Goal: Task Accomplishment & Management: Use online tool/utility

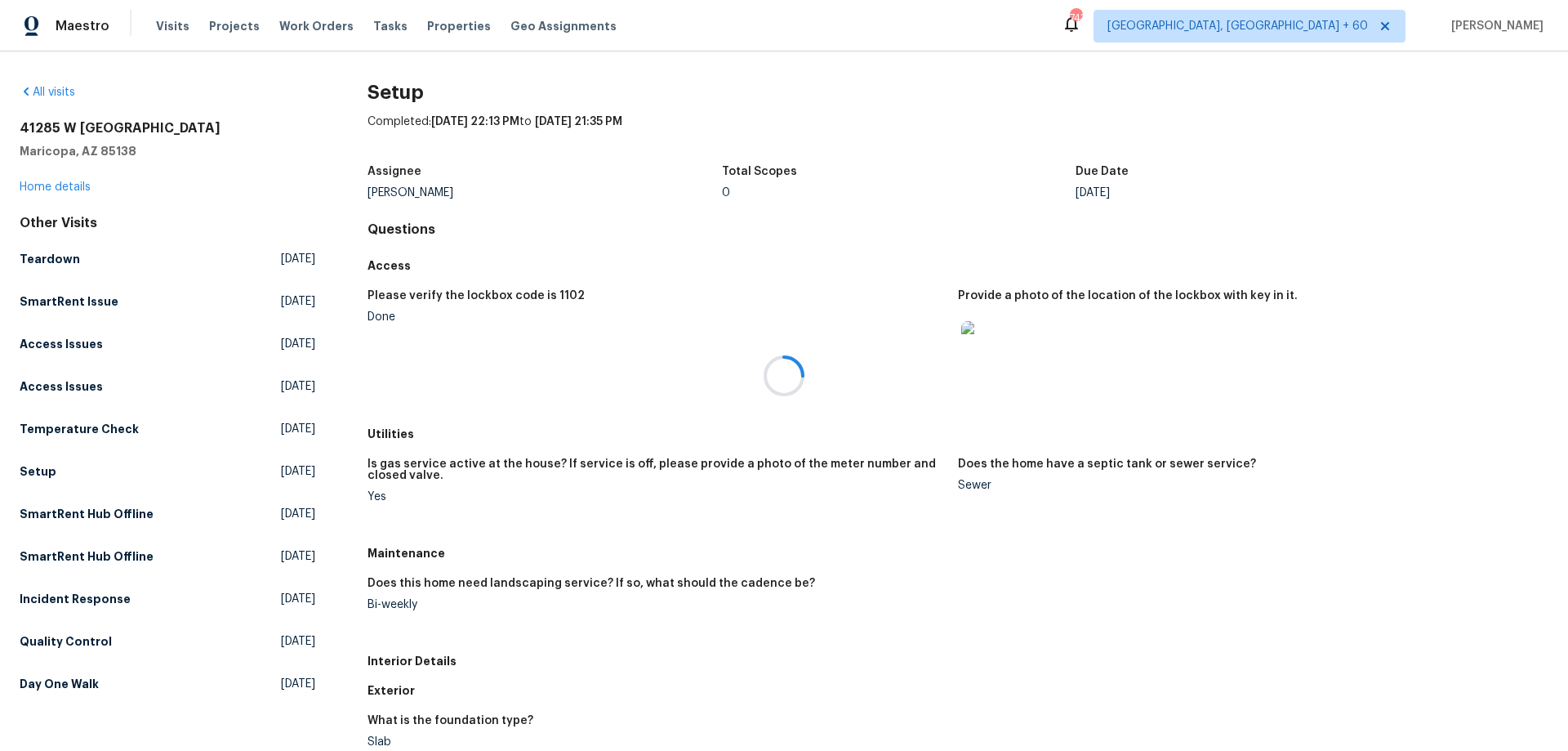
click at [165, 25] on div at bounding box center [784, 375] width 1568 height 751
click at [22, 90] on icon at bounding box center [25, 91] width 13 height 13
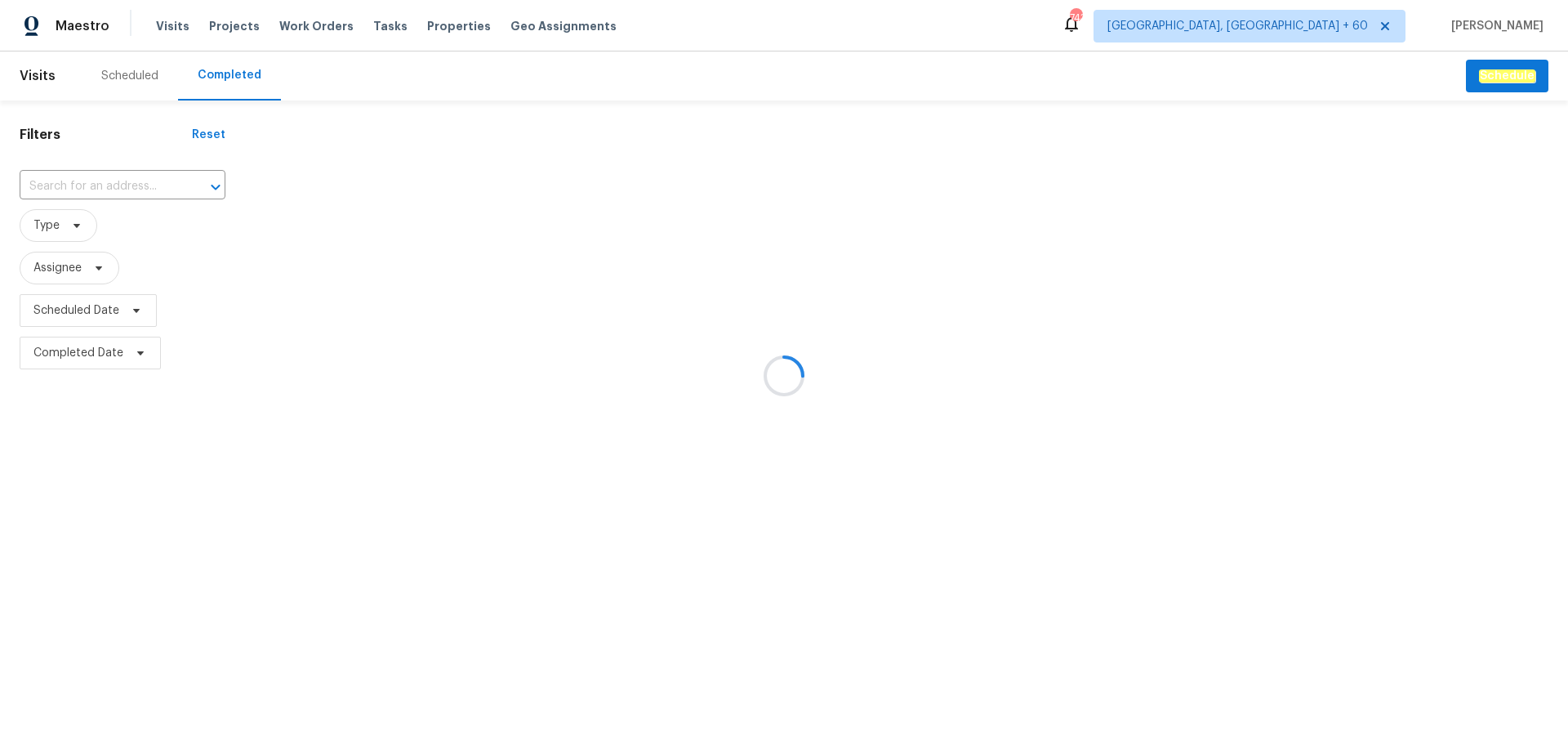
click at [113, 176] on div at bounding box center [784, 375] width 1568 height 751
click at [58, 183] on div at bounding box center [784, 375] width 1568 height 751
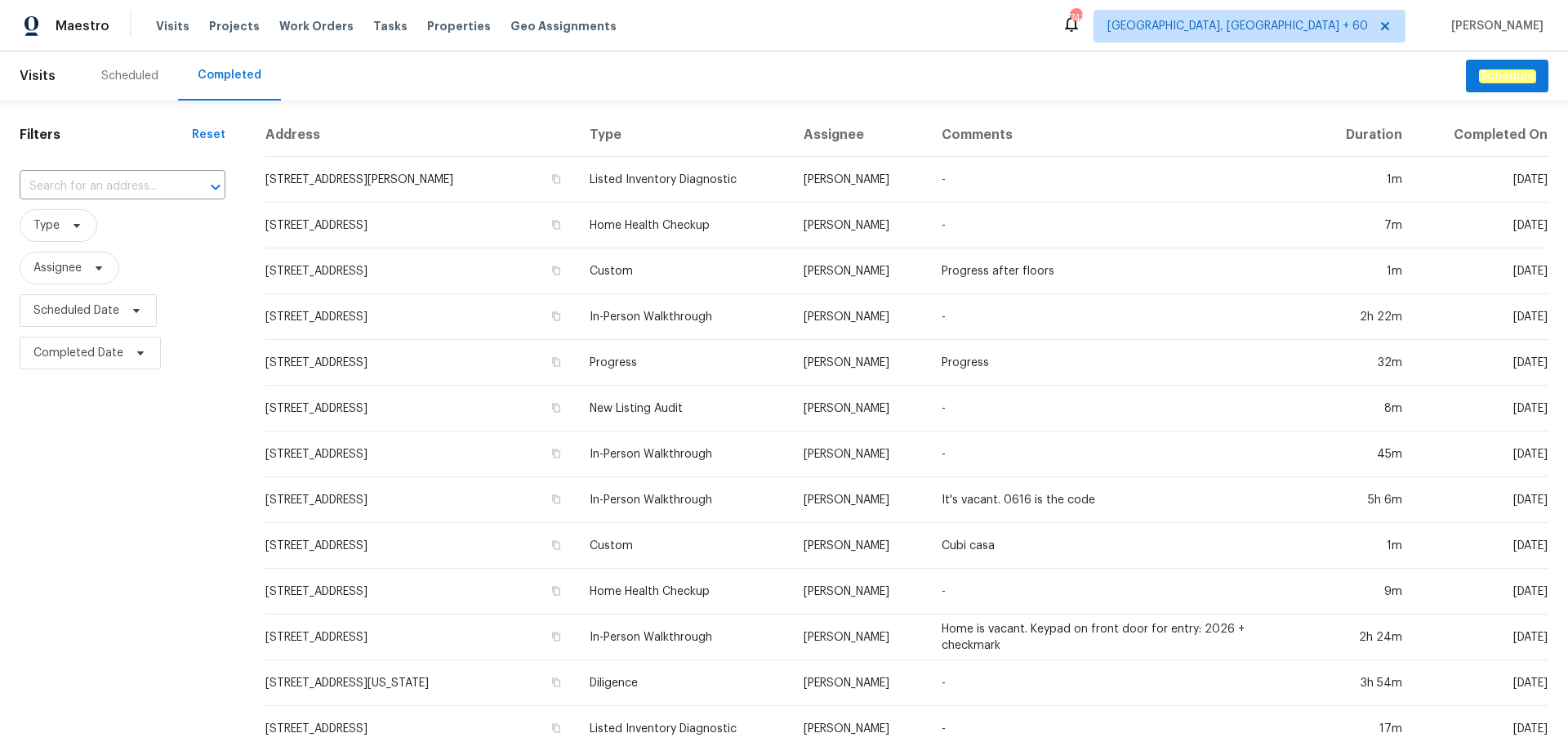
click at [58, 183] on input "text" at bounding box center [100, 187] width 160 height 25
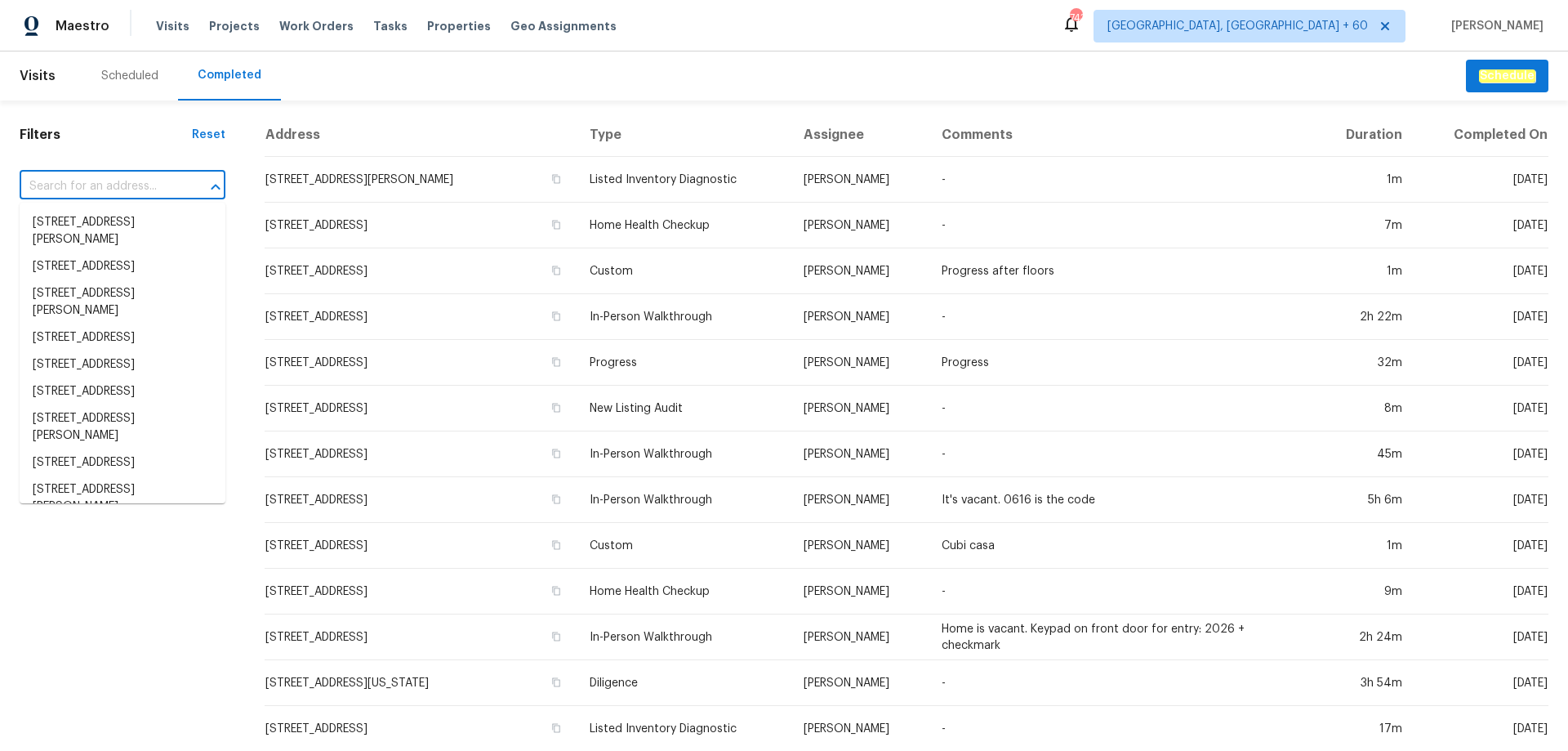
paste input "[STREET_ADDRESS][PERSON_NAME]"
type input "[STREET_ADDRESS][PERSON_NAME]"
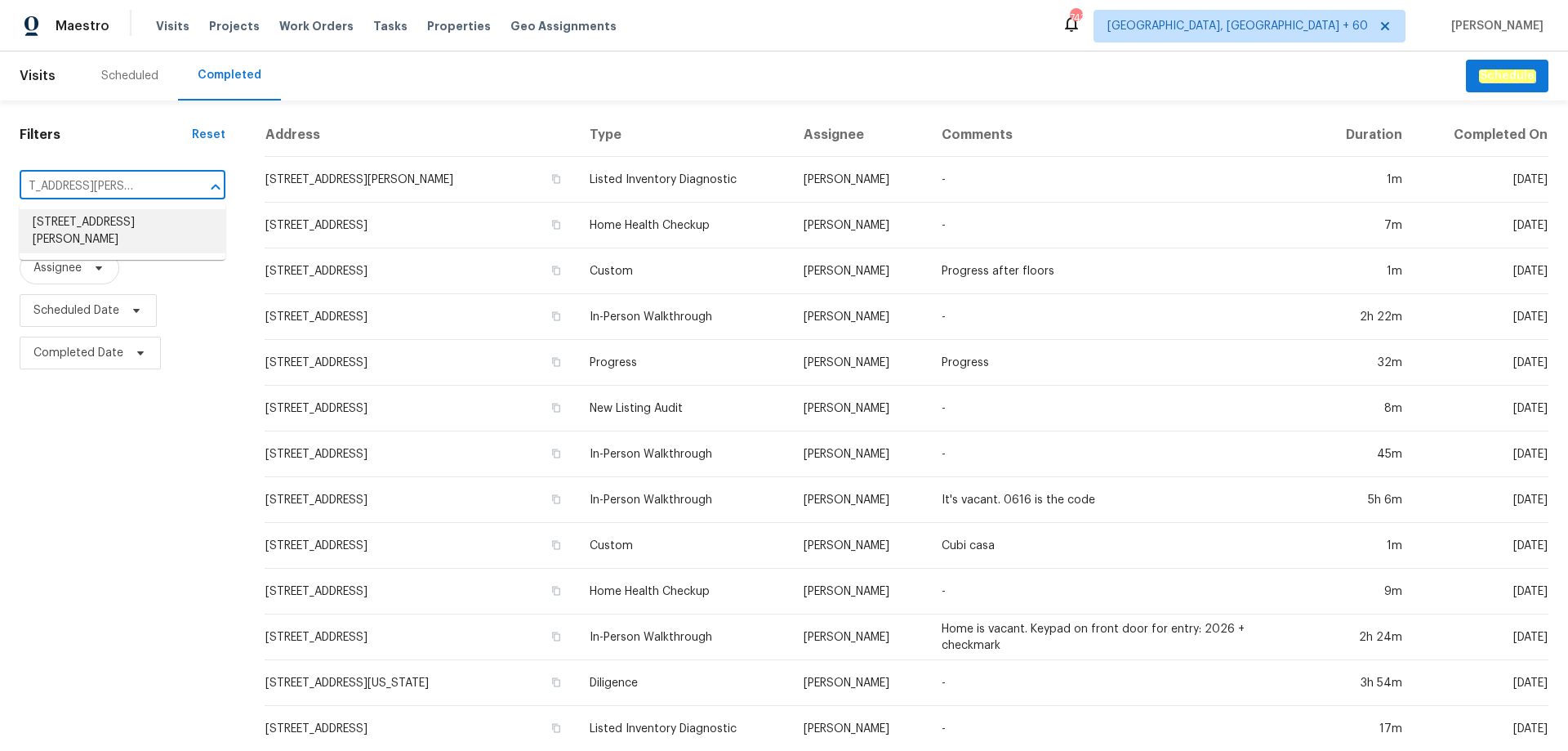
click at [129, 226] on li "[STREET_ADDRESS][PERSON_NAME]" at bounding box center [122, 231] width 206 height 44
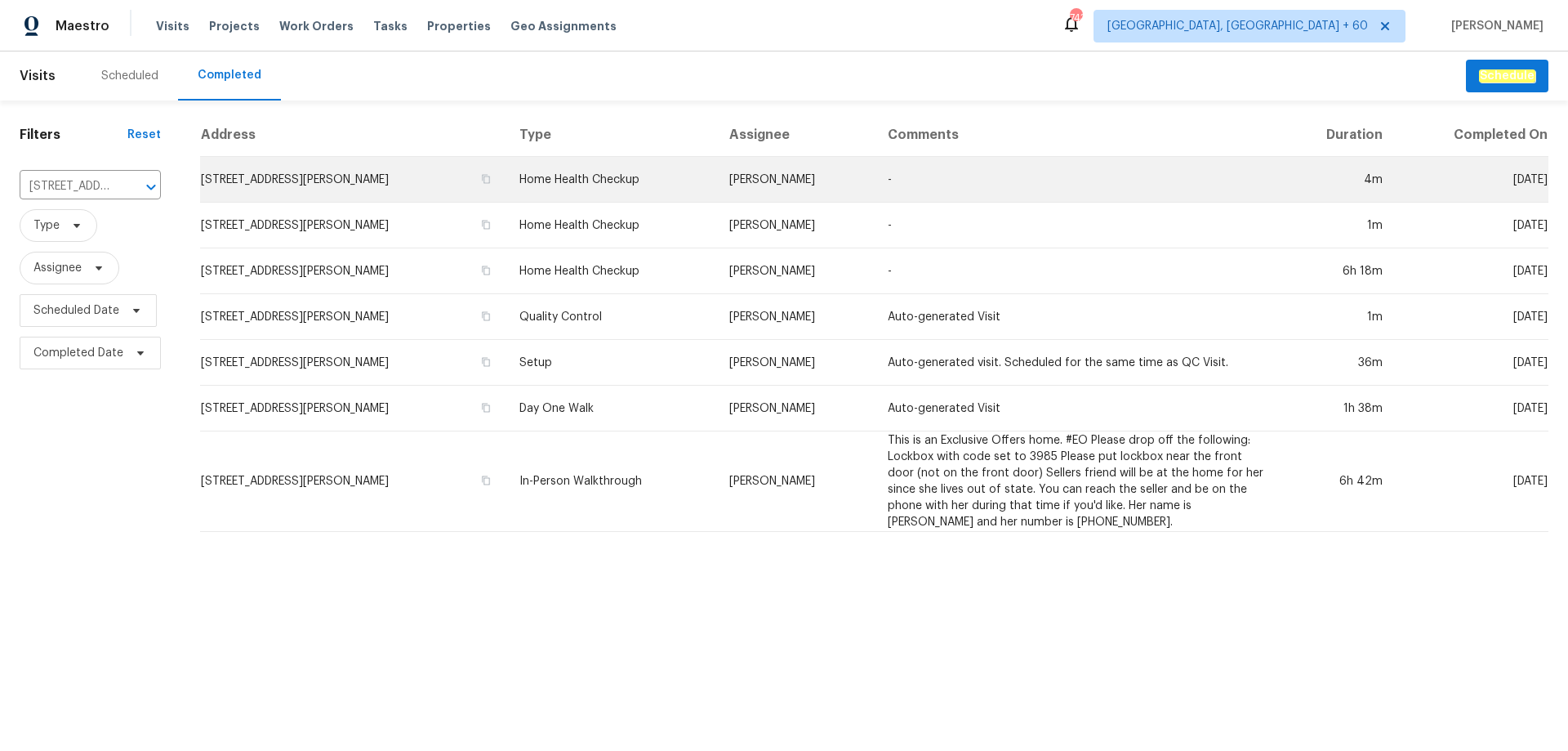
click at [483, 189] on td "[STREET_ADDRESS][PERSON_NAME]" at bounding box center [353, 180] width 307 height 46
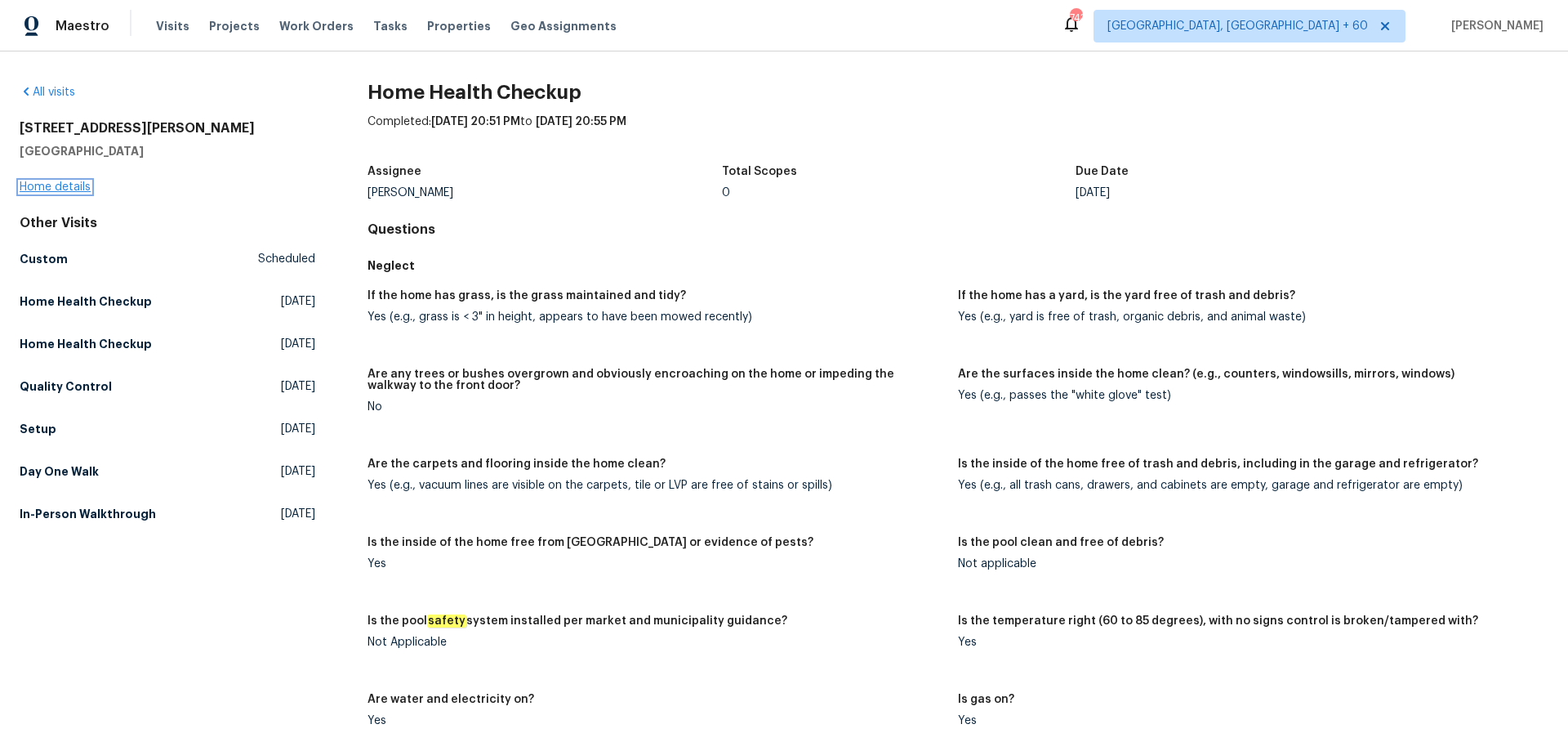
click at [51, 187] on link "Home details" at bounding box center [55, 188] width 71 height 12
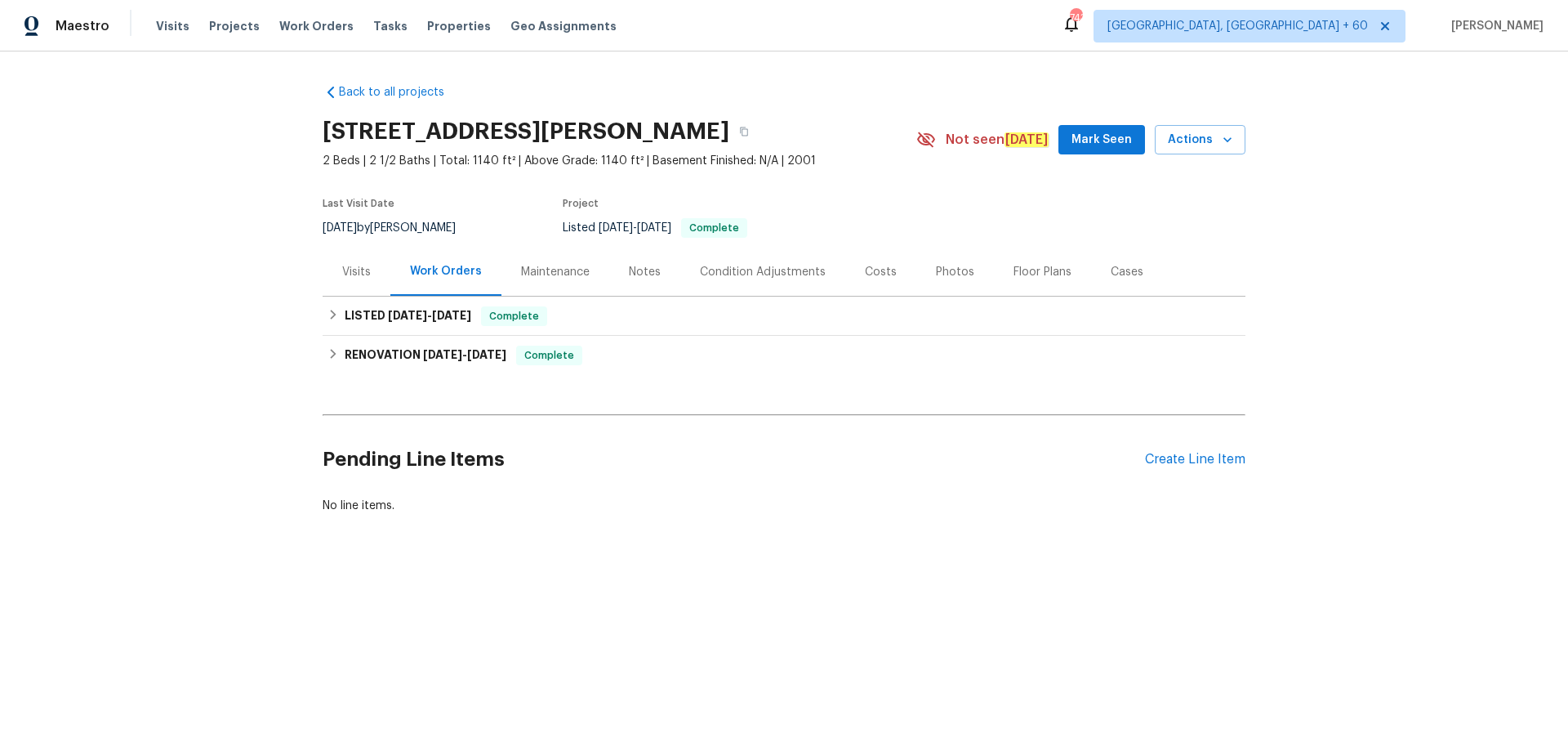
click at [947, 271] on div "Photos" at bounding box center [955, 271] width 38 height 16
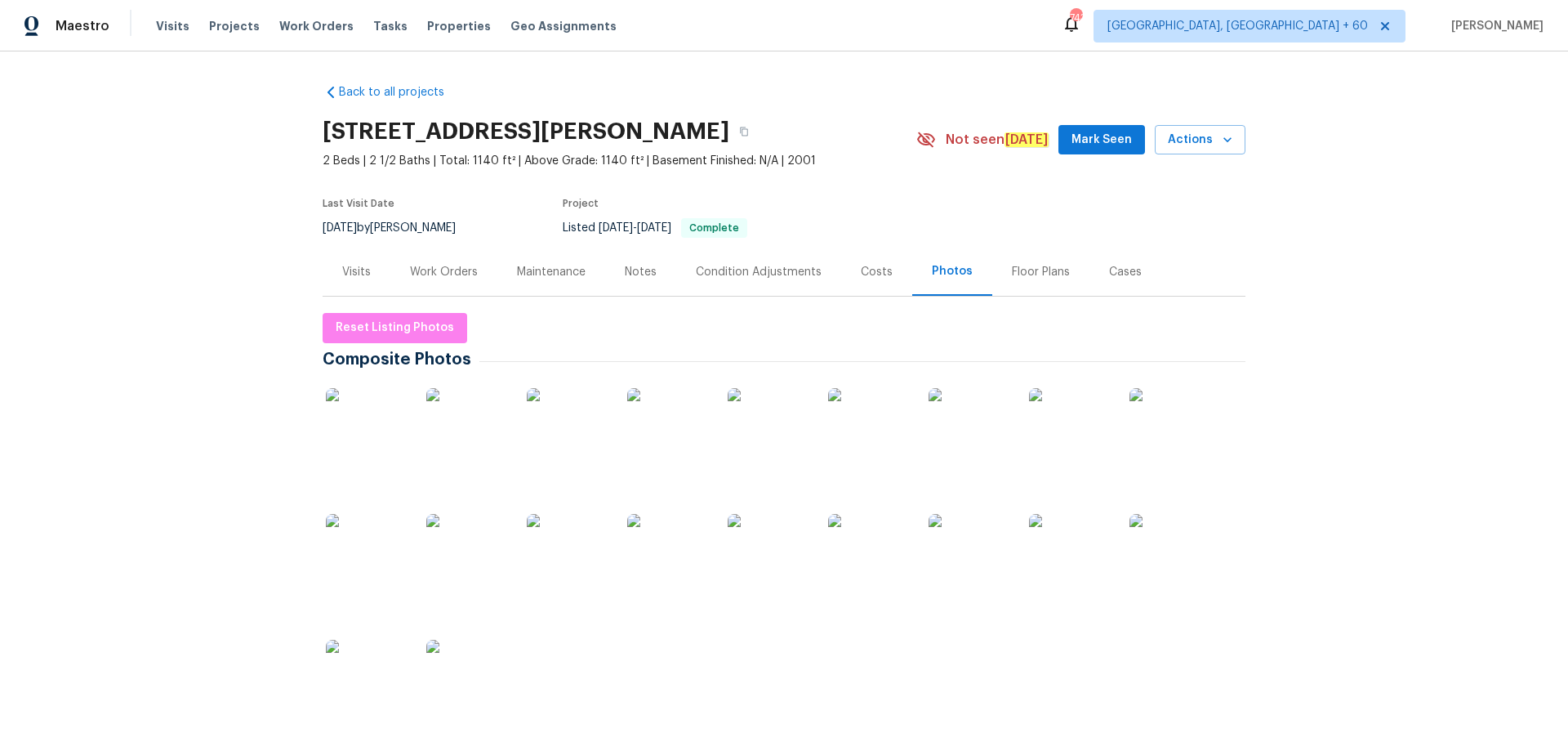
click at [950, 271] on div "Photos" at bounding box center [952, 271] width 41 height 16
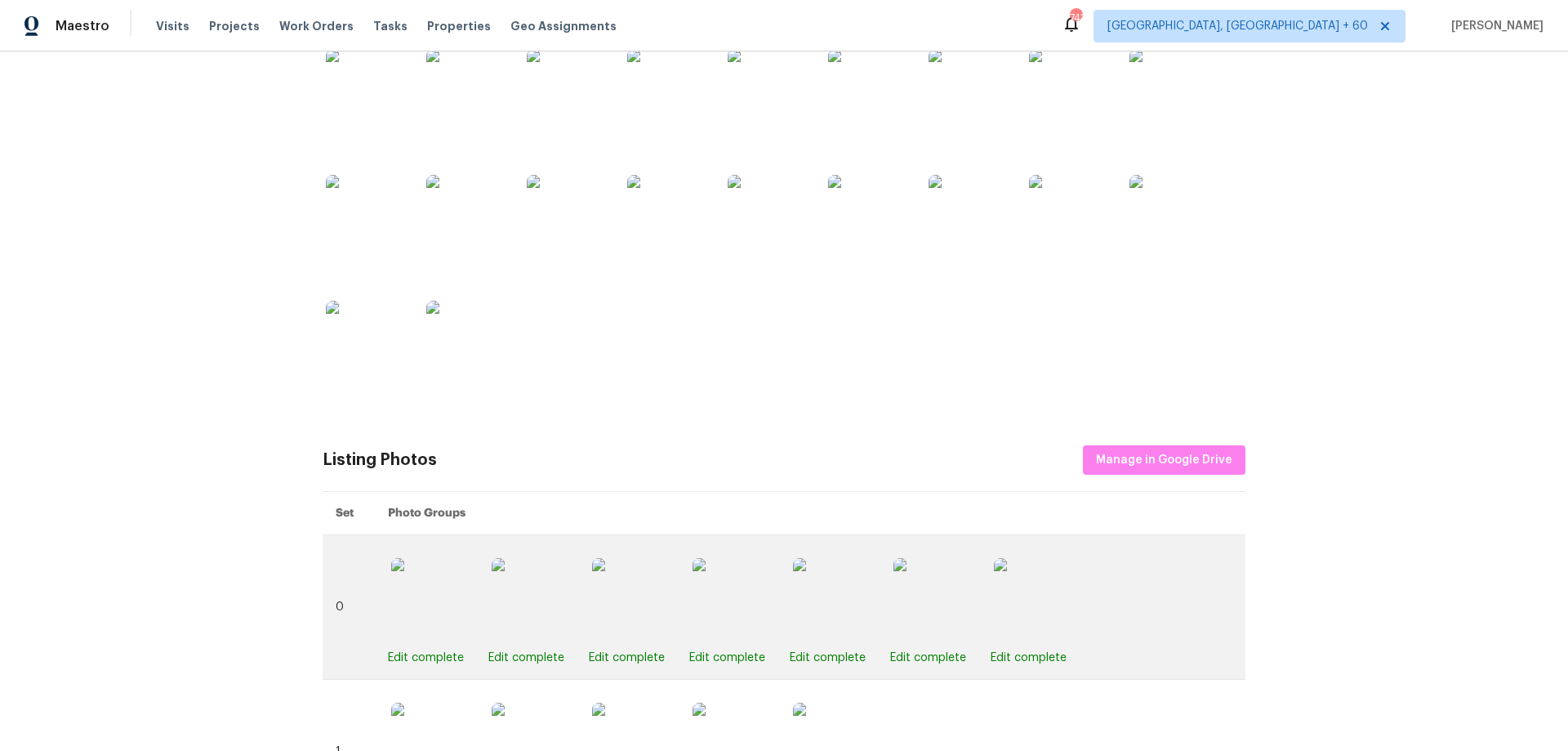
scroll to position [490, 0]
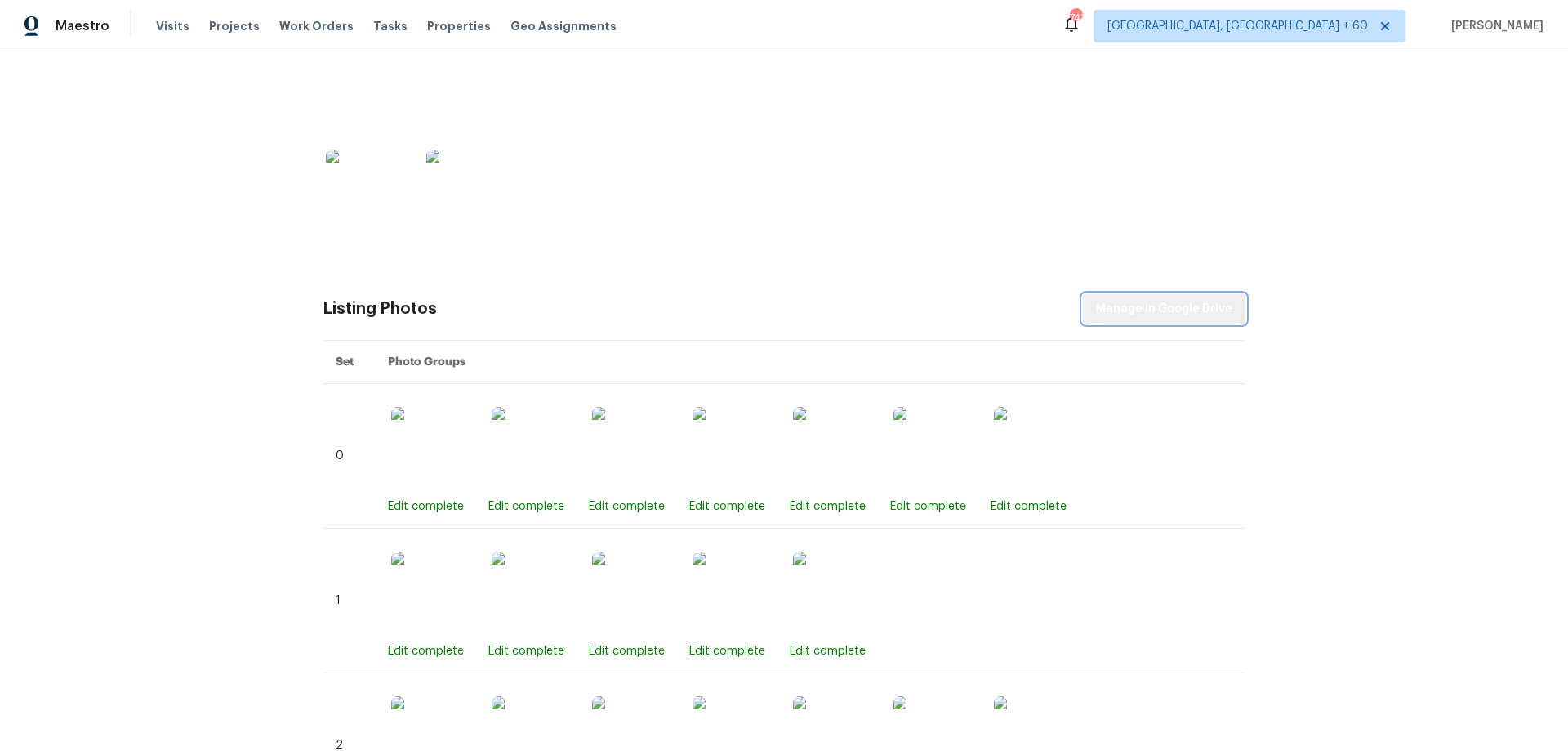
click at [1148, 297] on button "Manage in Google Drive" at bounding box center [1164, 309] width 163 height 30
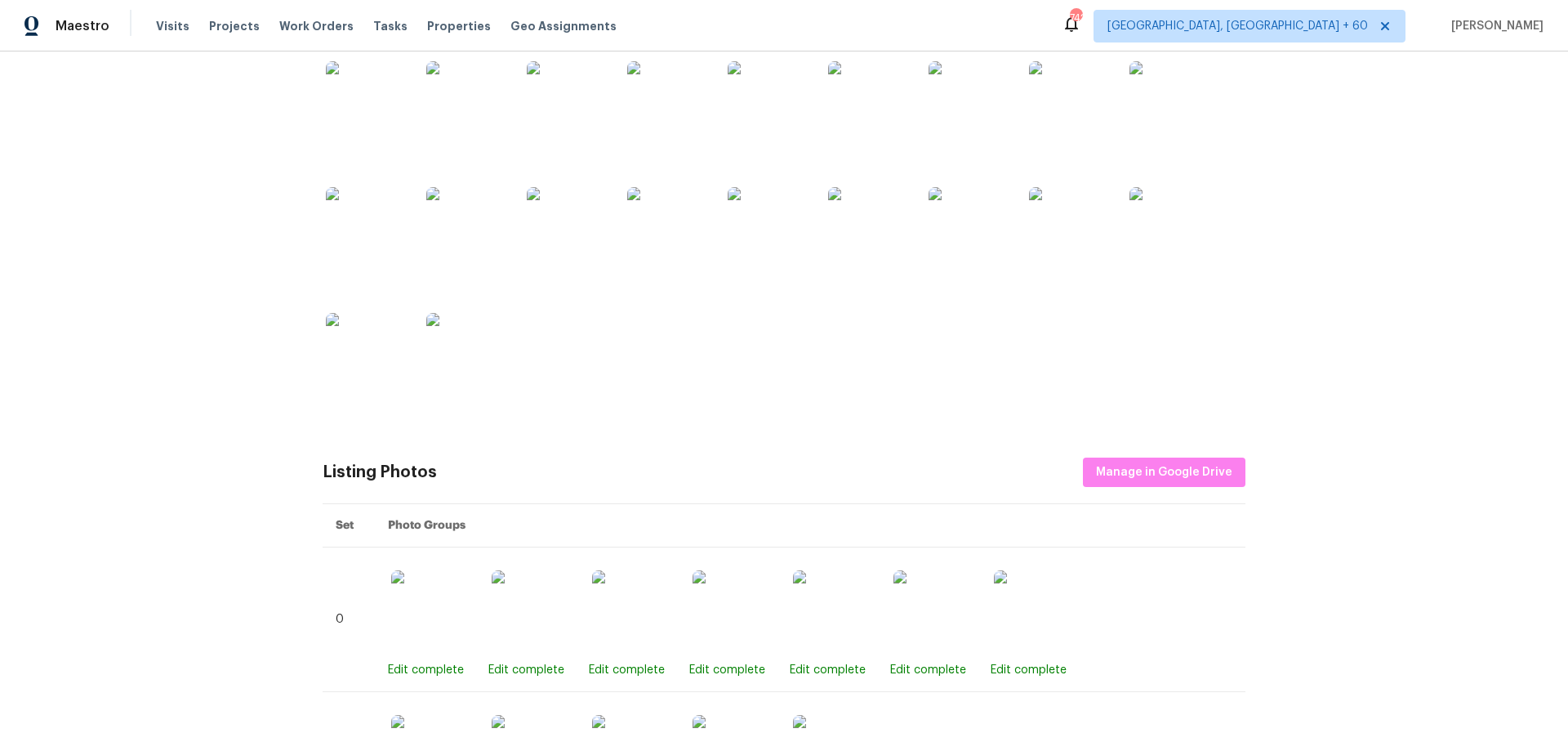
scroll to position [0, 0]
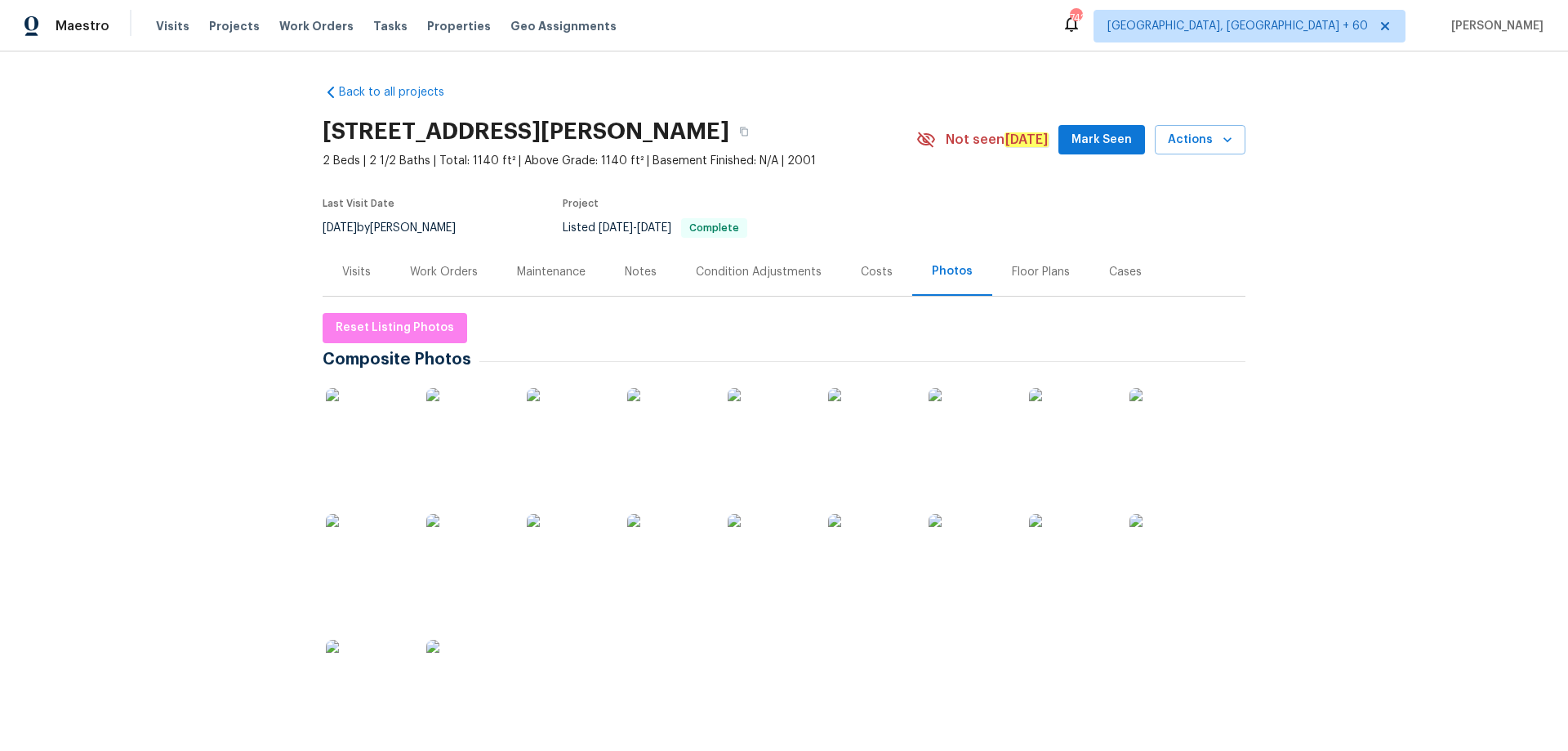
click at [941, 271] on div "Photos" at bounding box center [952, 271] width 41 height 16
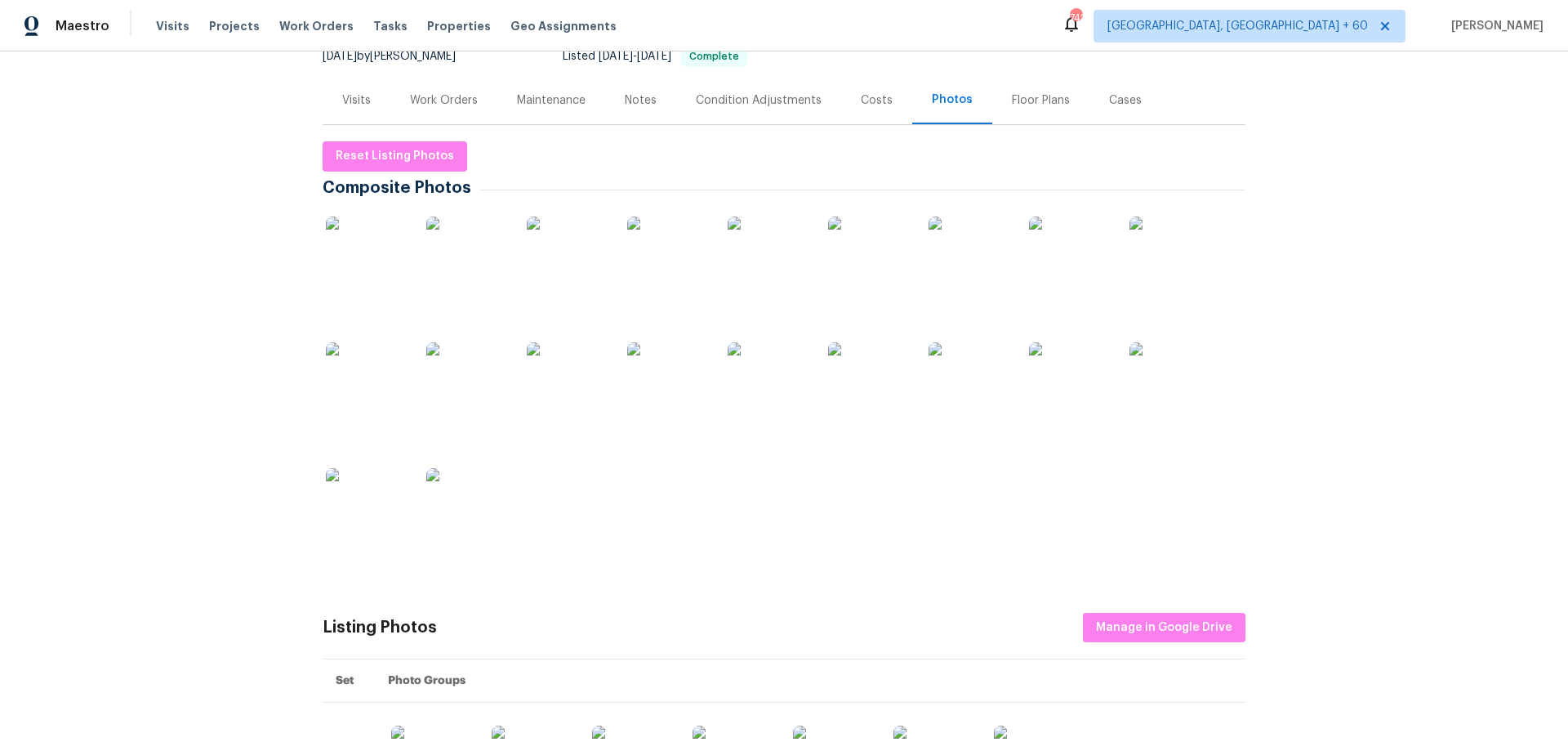
scroll to position [409, 0]
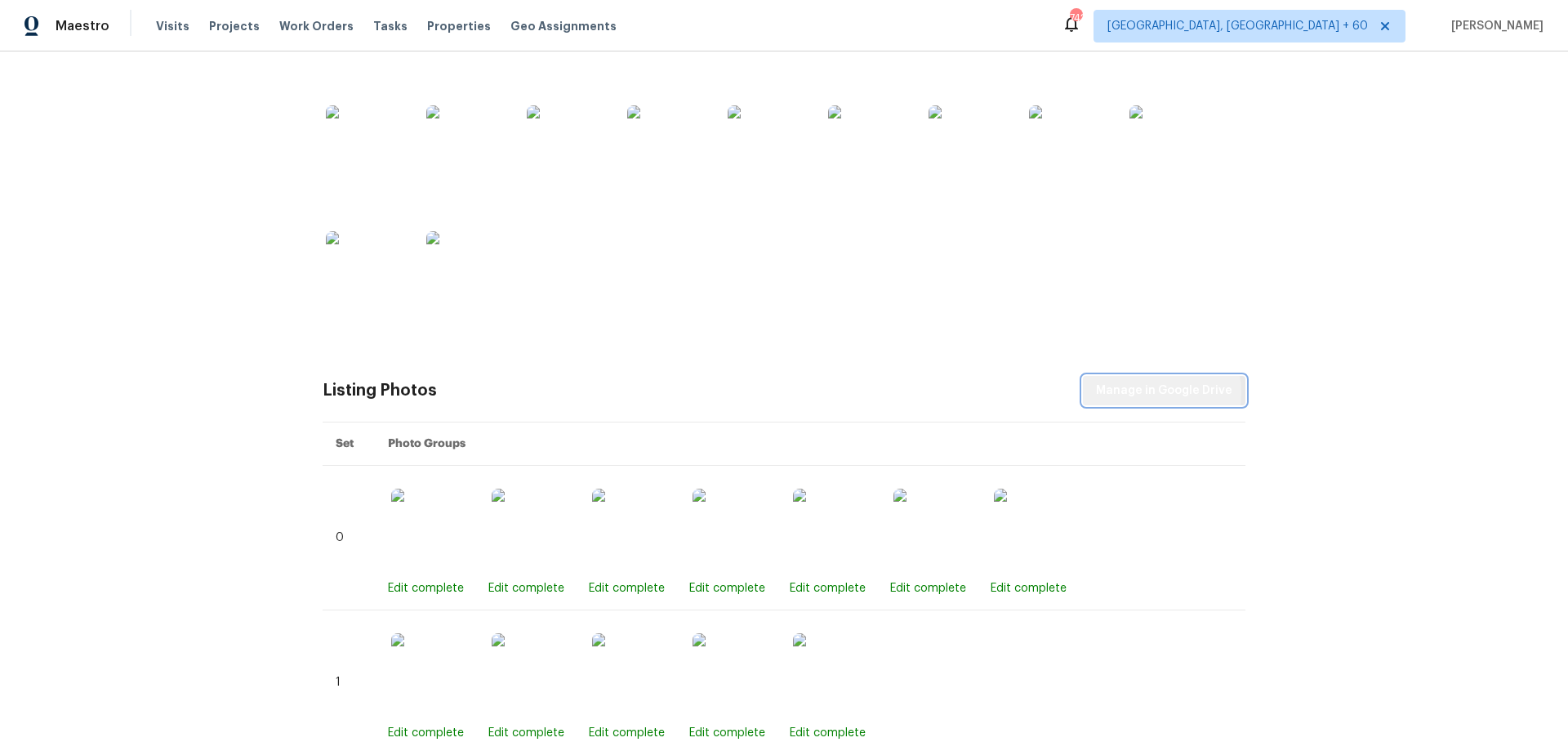
click at [1155, 393] on span "Manage in Google Drive" at bounding box center [1164, 391] width 137 height 20
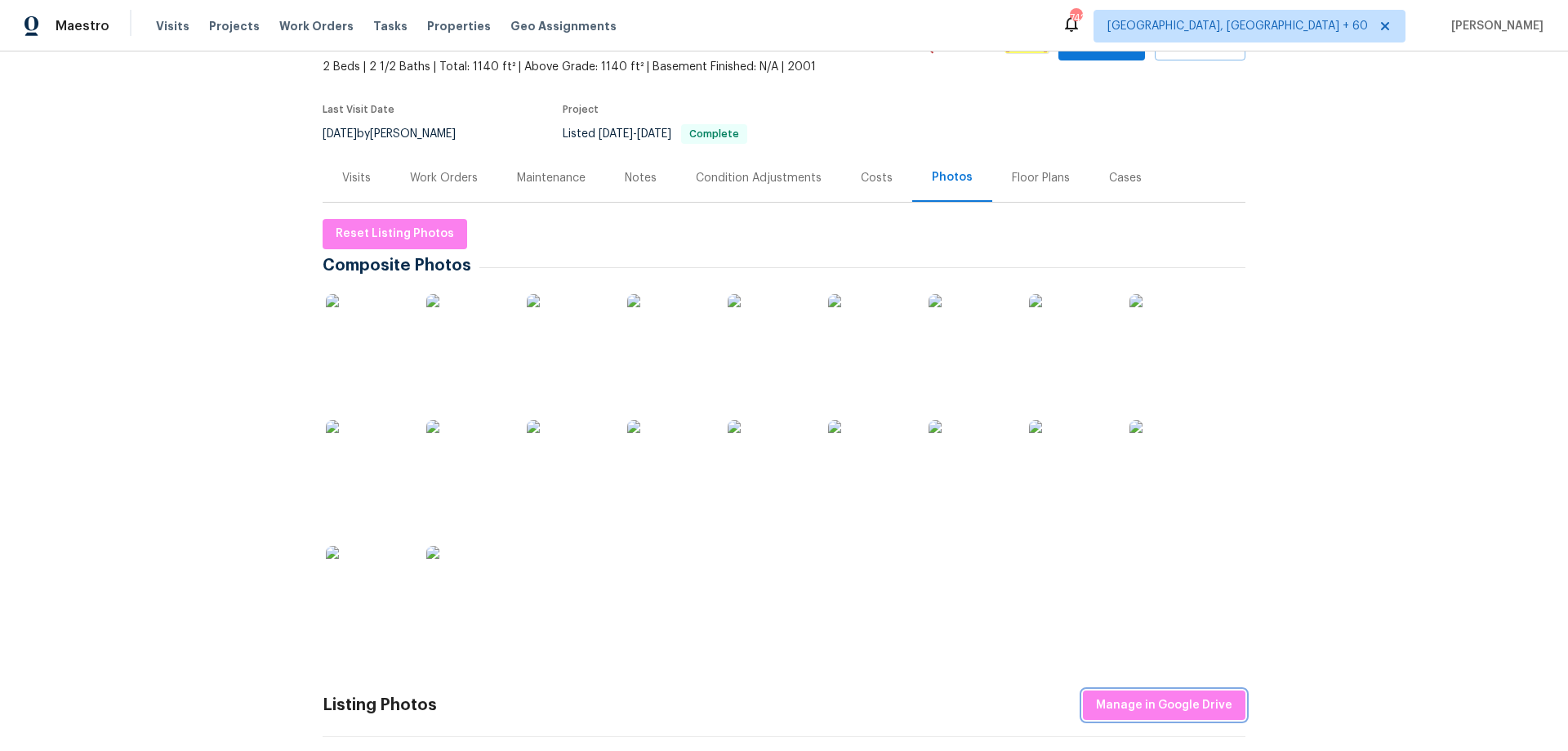
scroll to position [82, 0]
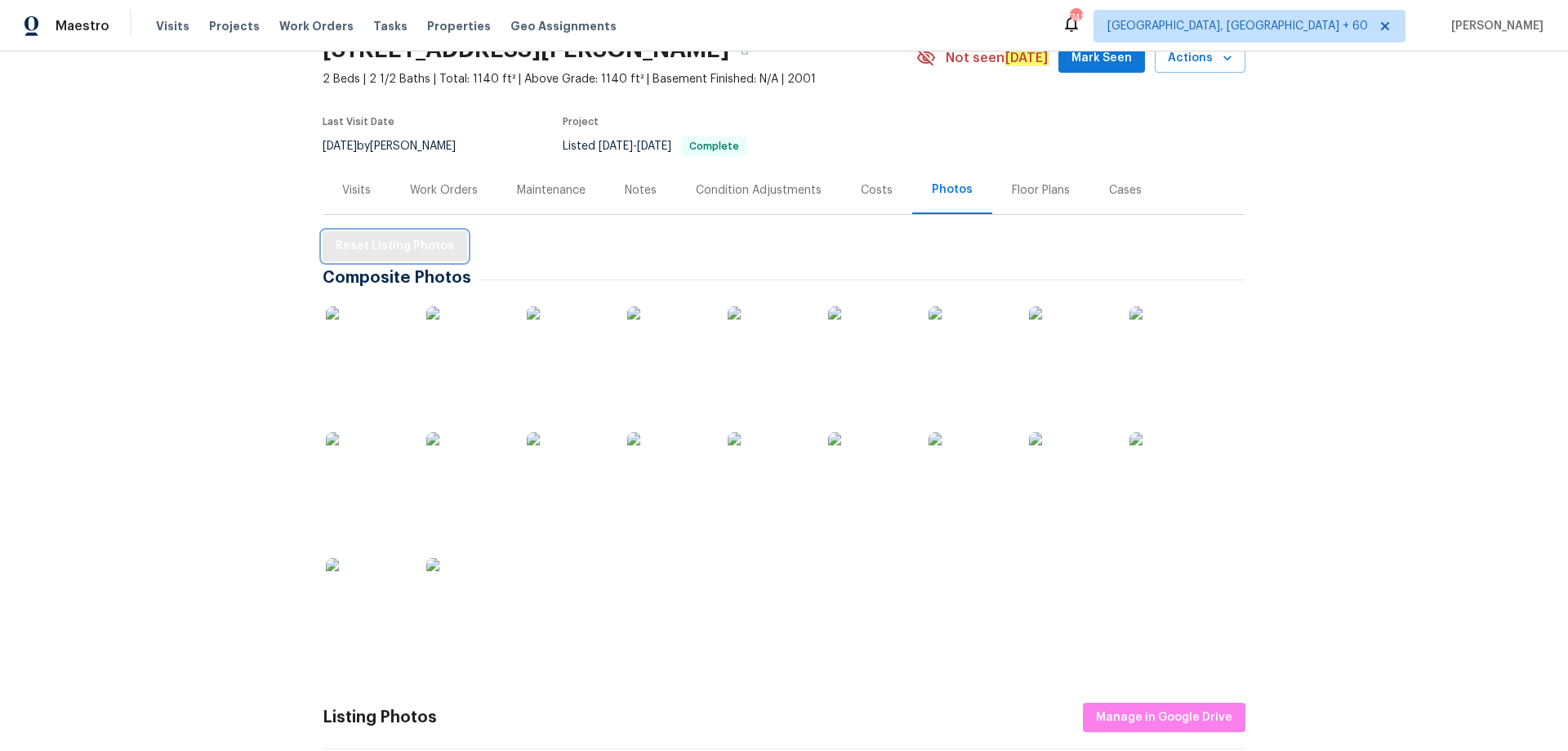
click at [336, 238] on span "Reset Listing Photos" at bounding box center [395, 247] width 118 height 20
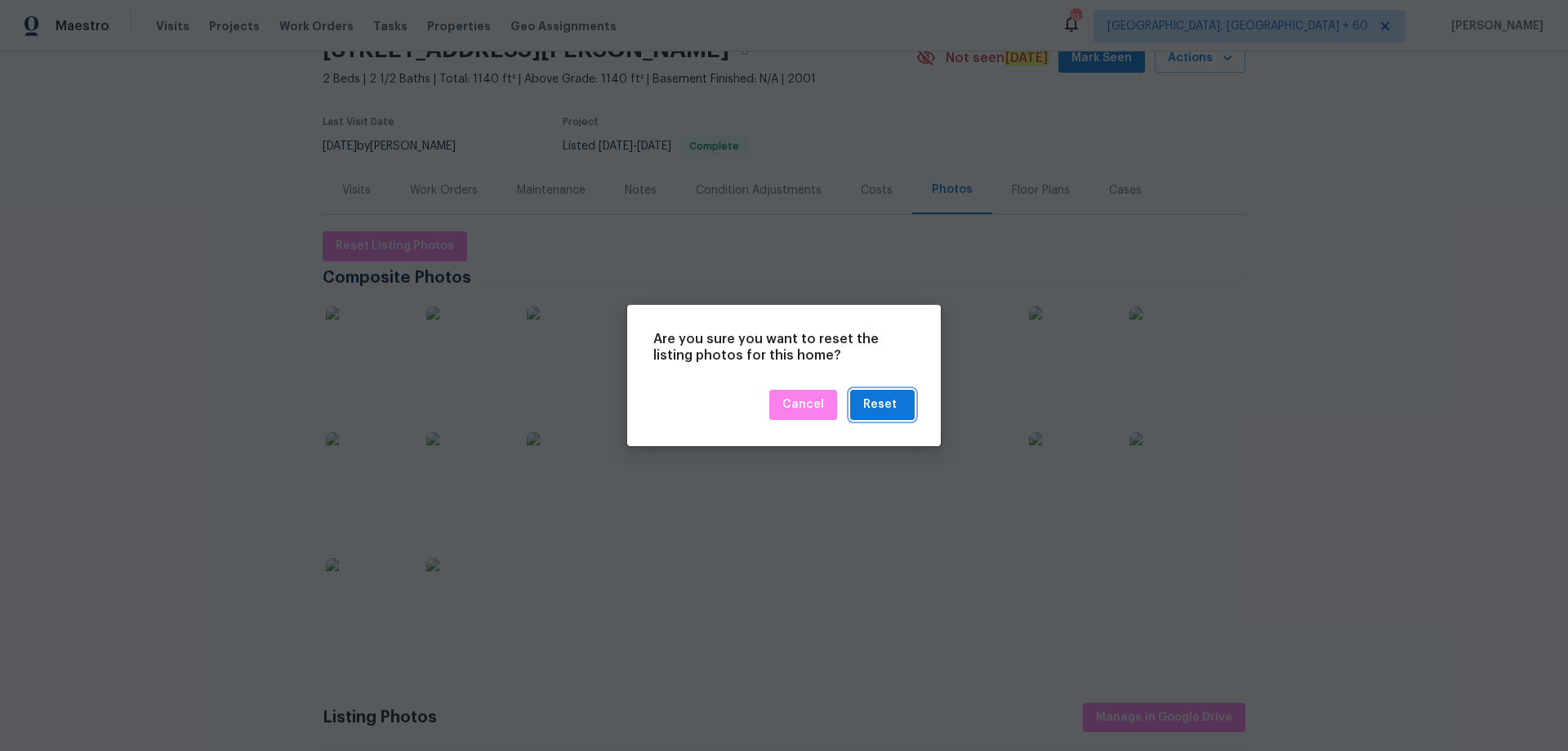
click at [893, 409] on div "Reset" at bounding box center [881, 405] width 34 height 20
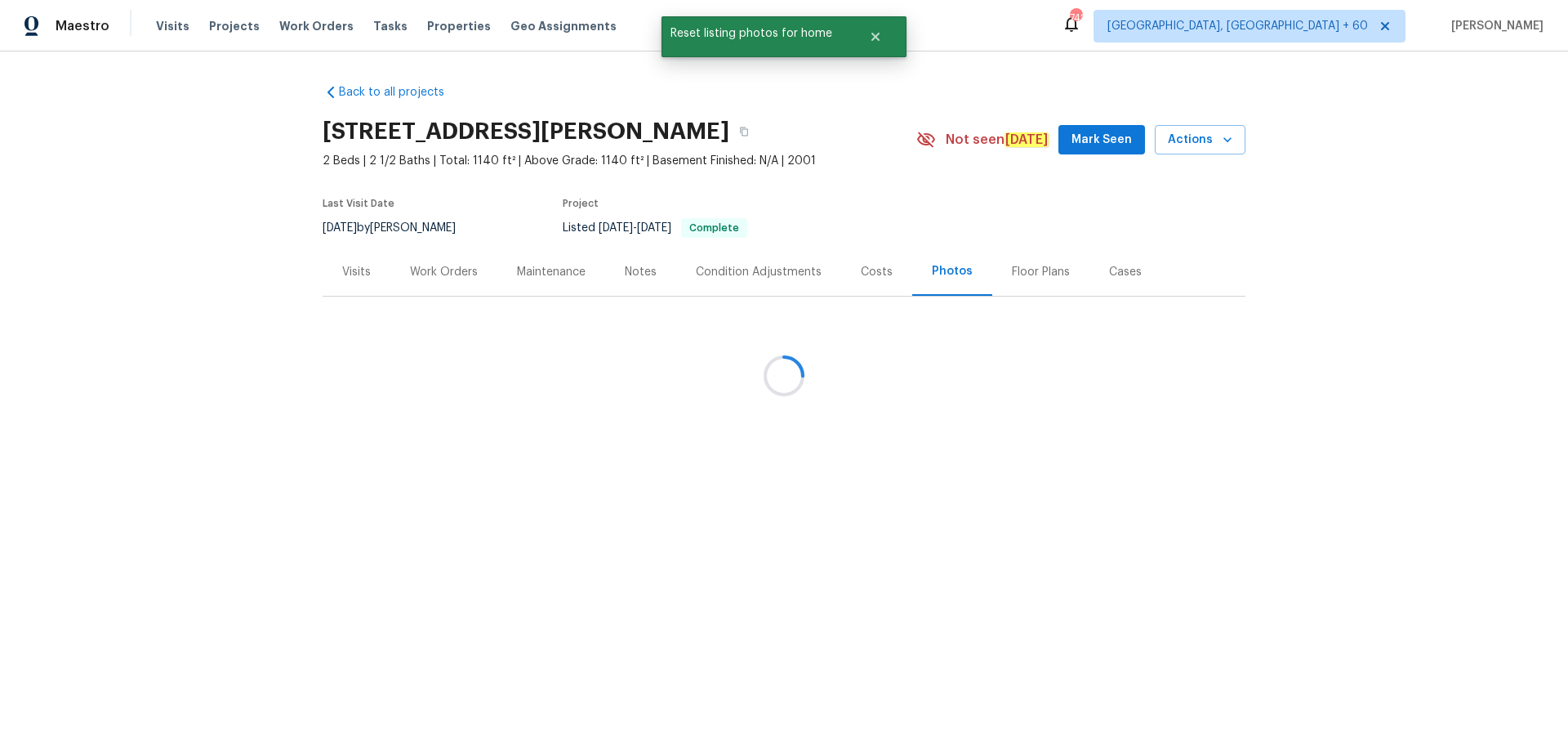
scroll to position [0, 0]
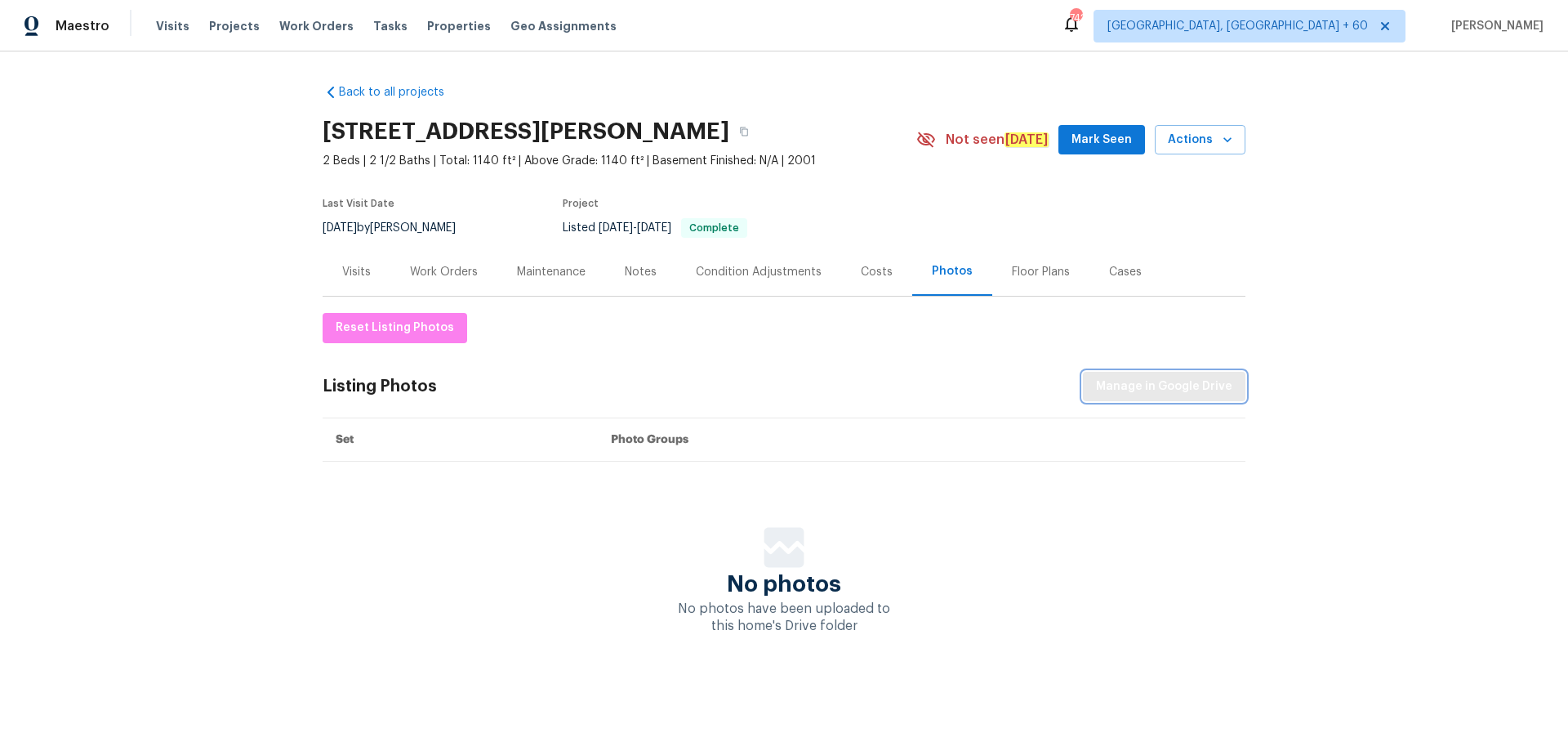
click at [1118, 392] on span "Manage in Google Drive" at bounding box center [1164, 387] width 137 height 20
